Goal: Task Accomplishment & Management: Use online tool/utility

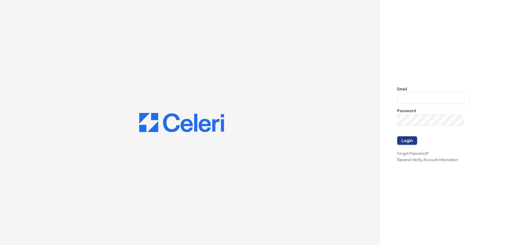
drag, startPoint x: 442, startPoint y: 90, endPoint x: 442, endPoint y: 94, distance: 4.2
click at [442, 92] on div "Email" at bounding box center [434, 87] width 73 height 11
click at [440, 99] on input "email" at bounding box center [434, 98] width 73 height 11
type input "ejones@trinity-pm.com"
click at [398, 136] on button "Login" at bounding box center [408, 140] width 20 height 8
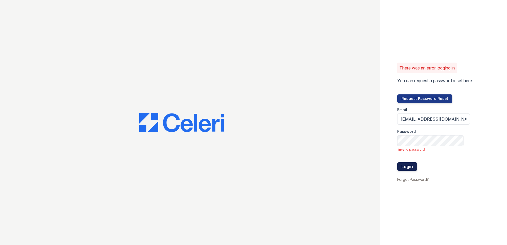
click at [414, 168] on button "Login" at bounding box center [408, 166] width 20 height 8
click at [414, 165] on button "Login" at bounding box center [408, 166] width 20 height 8
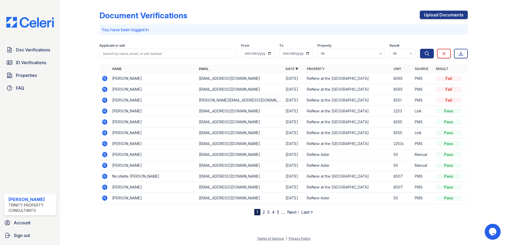
click at [263, 213] on link "2" at bounding box center [264, 212] width 2 height 5
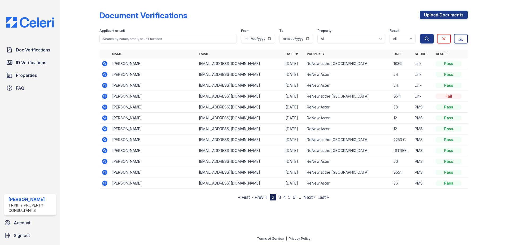
click at [267, 197] on link "1" at bounding box center [267, 197] width 2 height 5
